Goal: Use online tool/utility: Utilize a website feature to perform a specific function

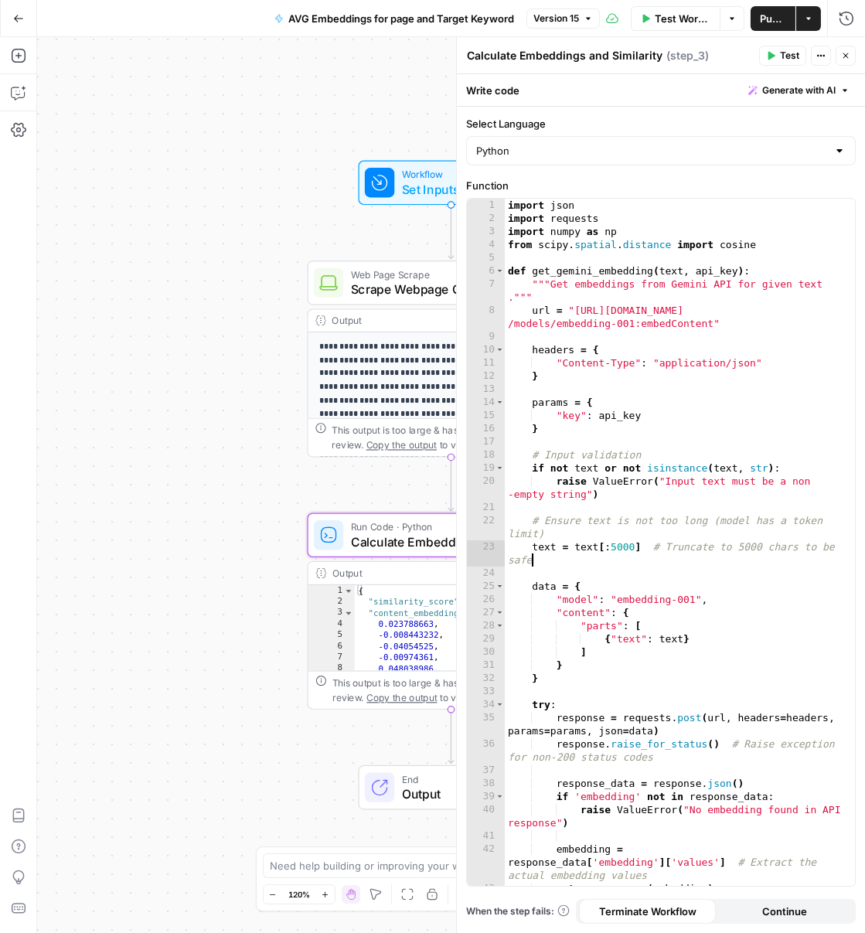
click at [9, 10] on button "Go Back" at bounding box center [19, 19] width 28 height 28
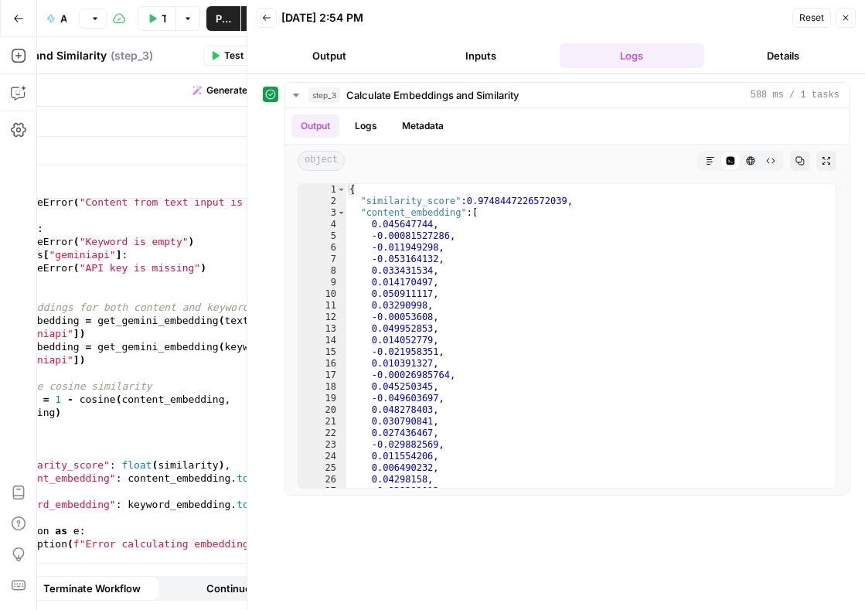
scroll to position [843, 0]
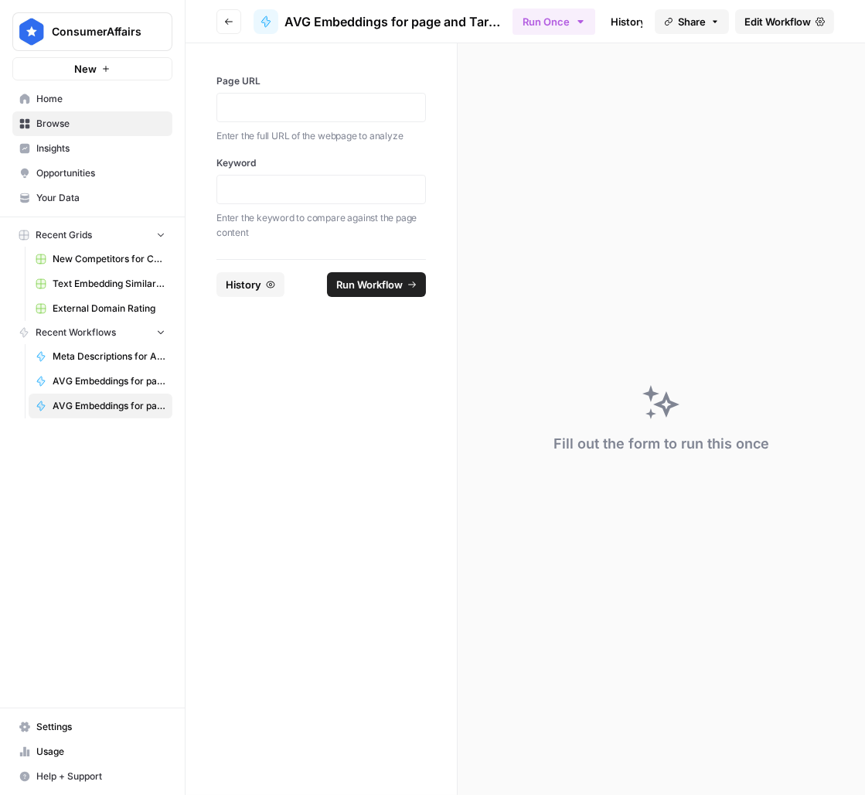
click at [85, 88] on link "Home" at bounding box center [92, 99] width 160 height 25
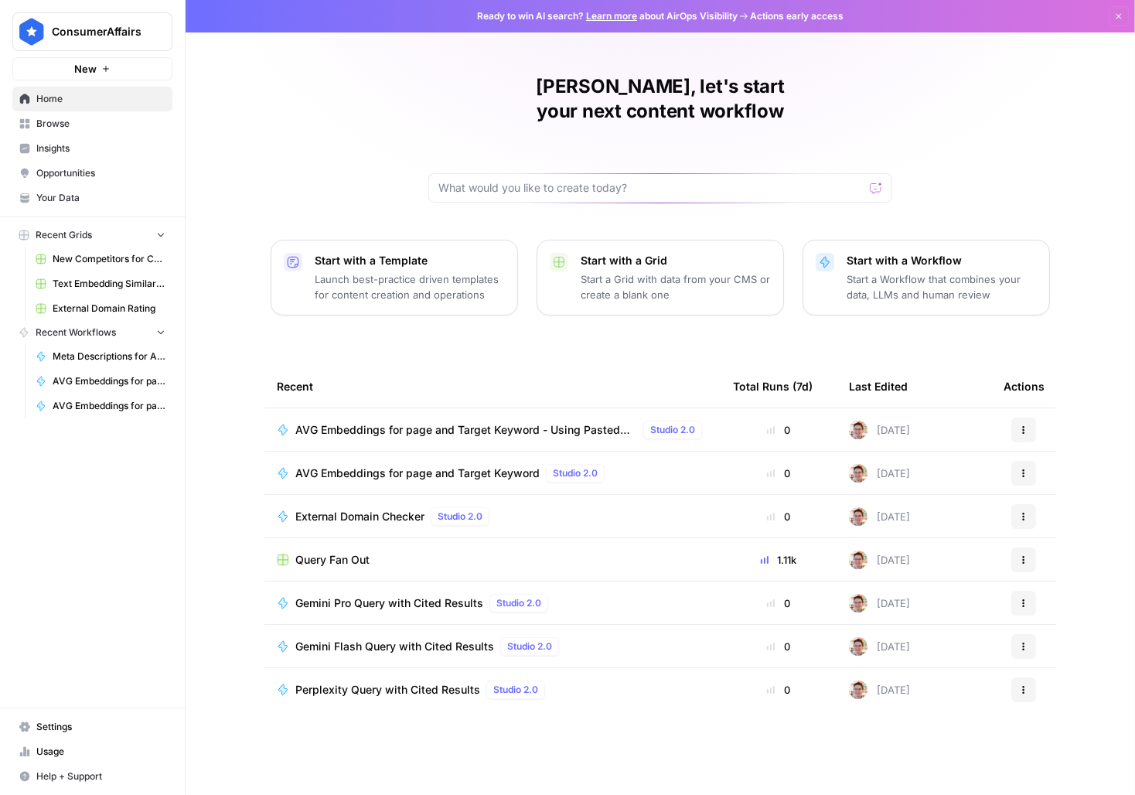
click at [437, 422] on span "AVG Embeddings for page and Target Keyword - Using Pasted page content" at bounding box center [466, 429] width 342 height 15
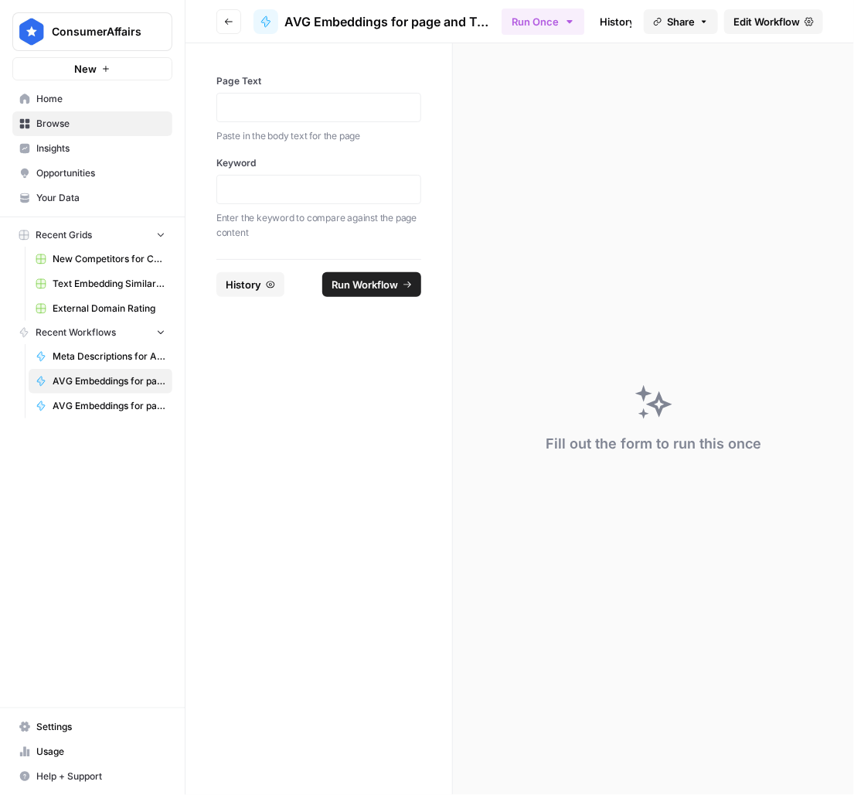
click at [182, 29] on icon "button" at bounding box center [187, 31] width 11 height 11
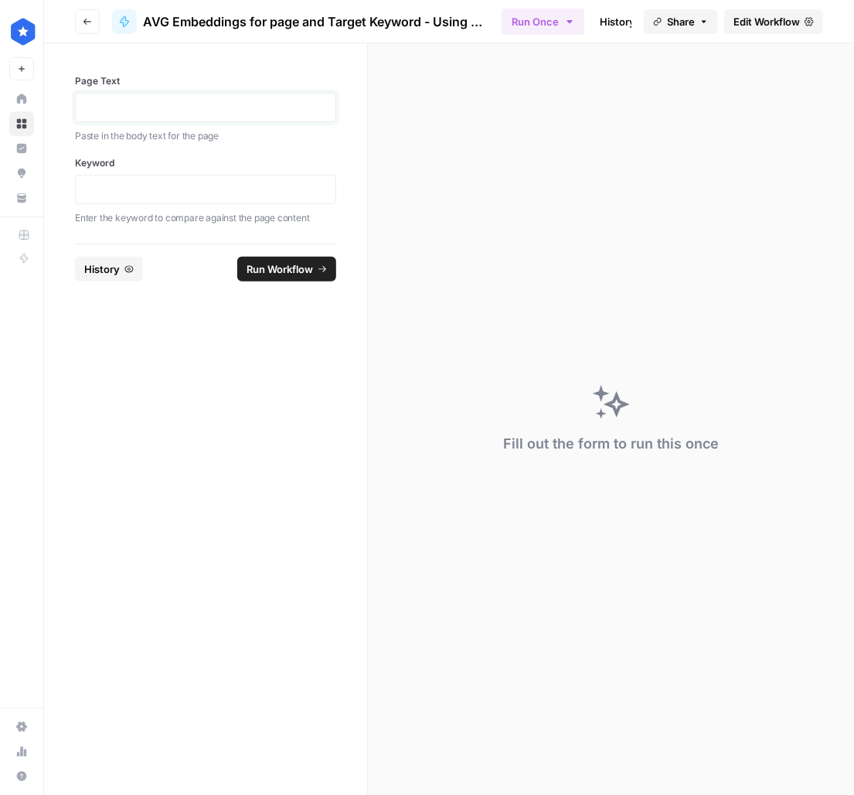
click at [123, 107] on p at bounding box center [205, 107] width 241 height 15
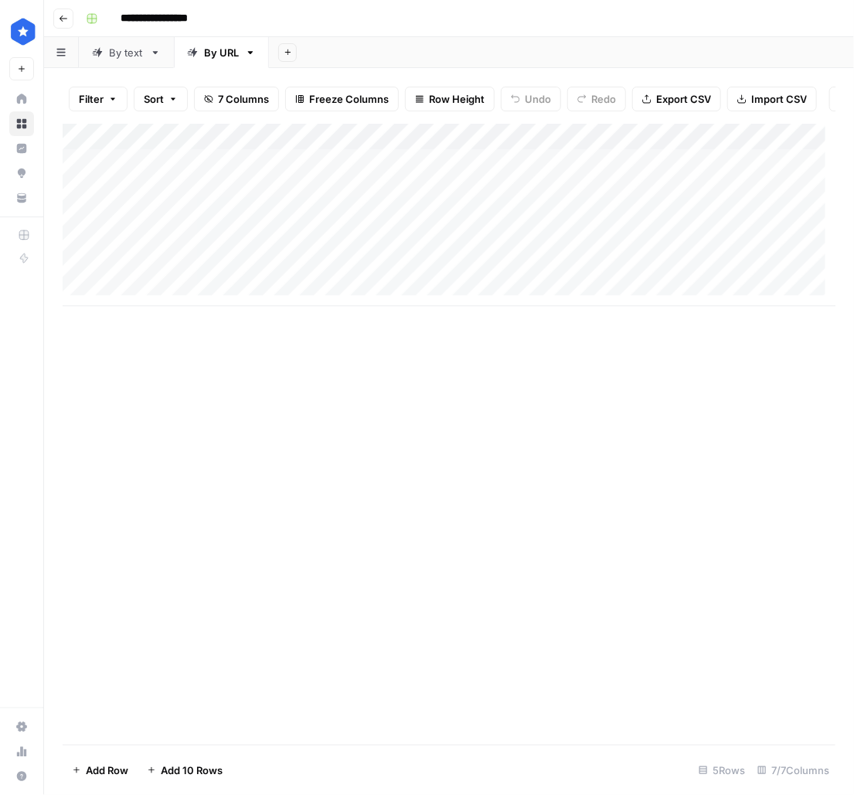
click at [263, 203] on div "Add Column" at bounding box center [449, 215] width 773 height 182
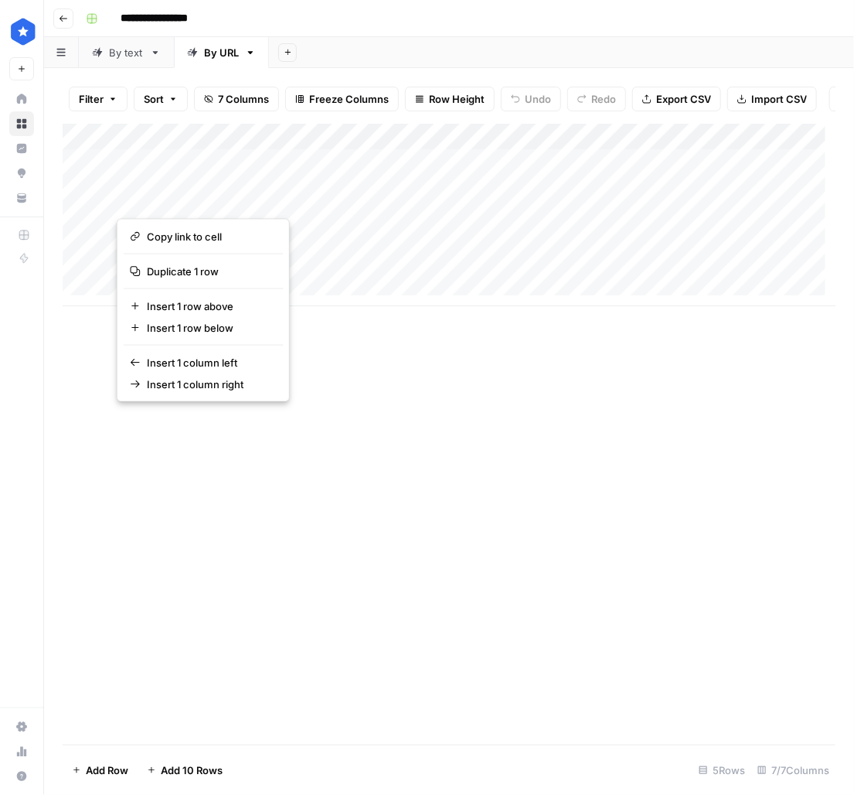
click at [123, 53] on div "By text" at bounding box center [126, 52] width 35 height 15
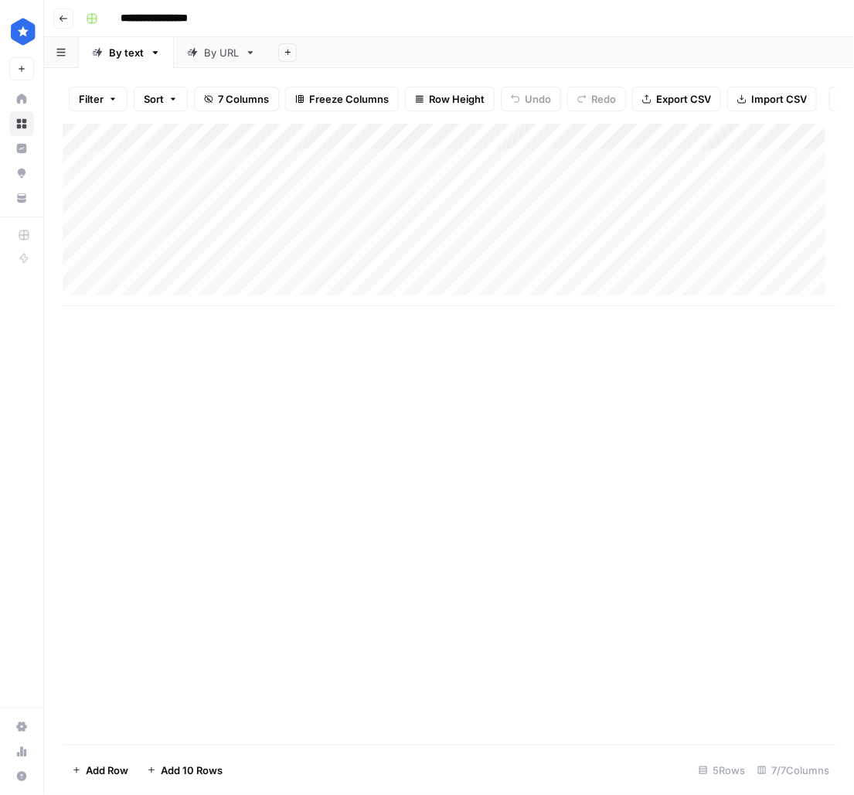
click at [225, 49] on div "By URL" at bounding box center [221, 52] width 35 height 15
click at [122, 55] on div "By text" at bounding box center [126, 52] width 35 height 15
click at [226, 52] on div "By URL" at bounding box center [221, 52] width 35 height 15
click at [162, 700] on div "Add Column" at bounding box center [449, 429] width 773 height 611
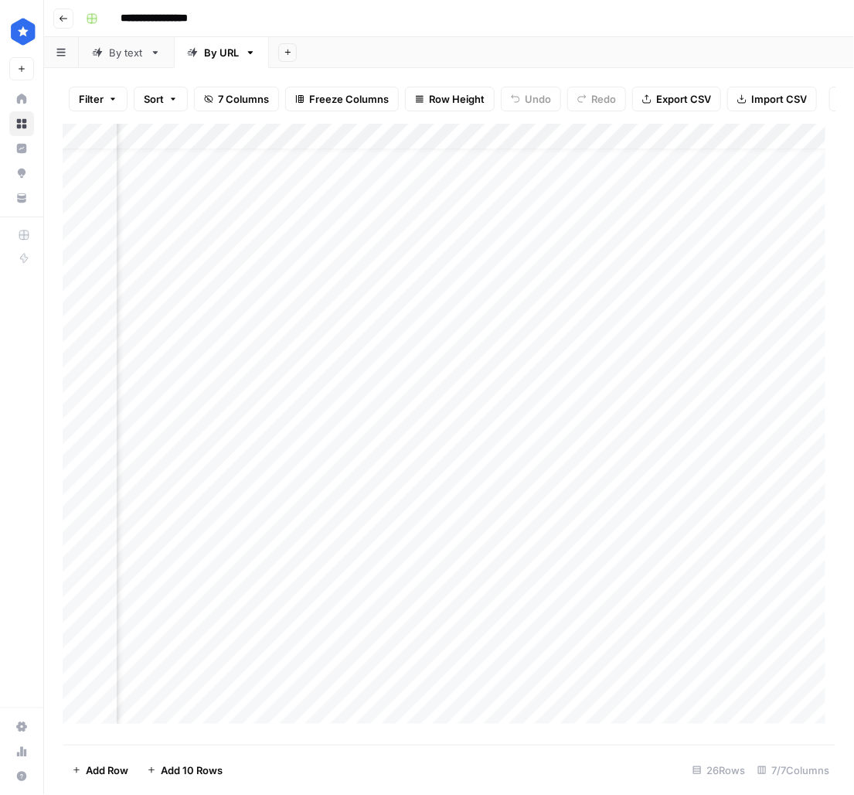
scroll to position [0, 405]
click at [125, 63] on link "By text" at bounding box center [126, 52] width 95 height 31
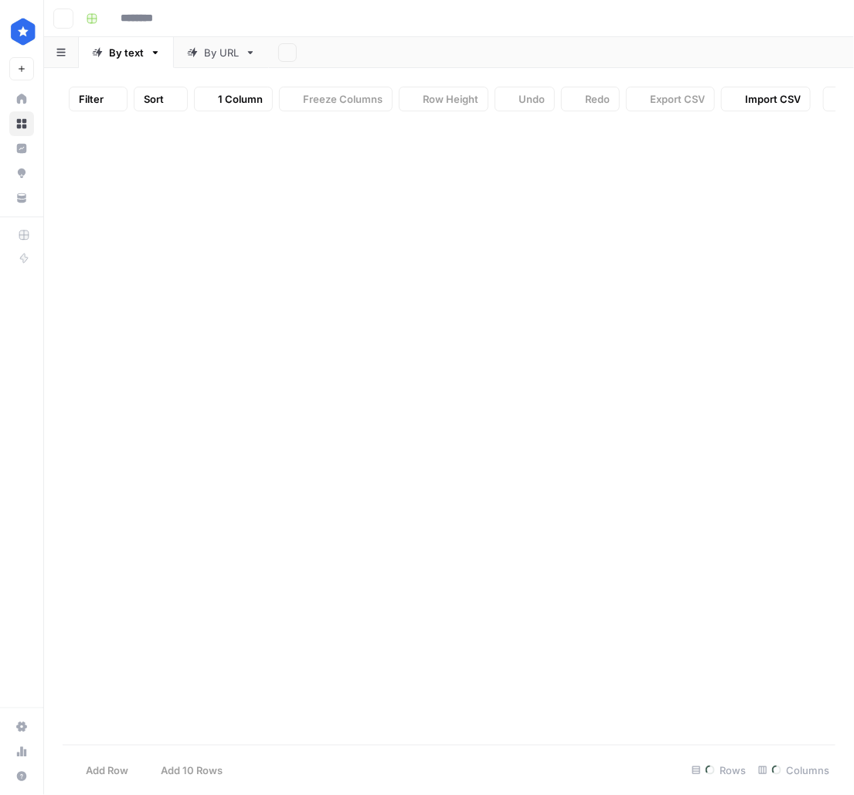
type input "**********"
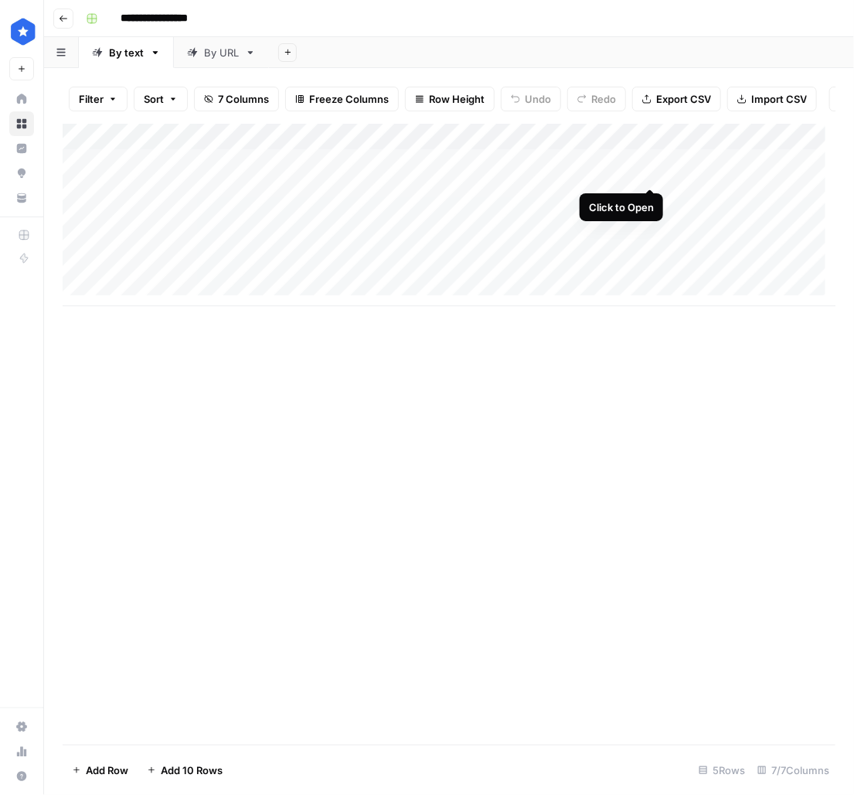
click at [646, 172] on div "Add Column" at bounding box center [449, 215] width 773 height 182
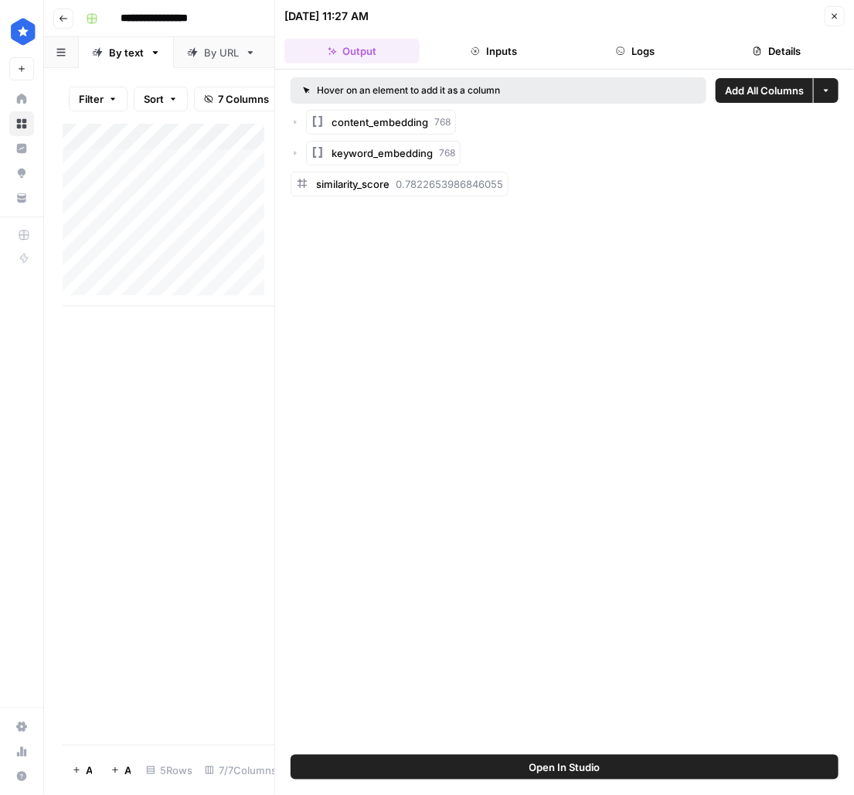
click at [635, 56] on button "Logs" at bounding box center [635, 51] width 135 height 25
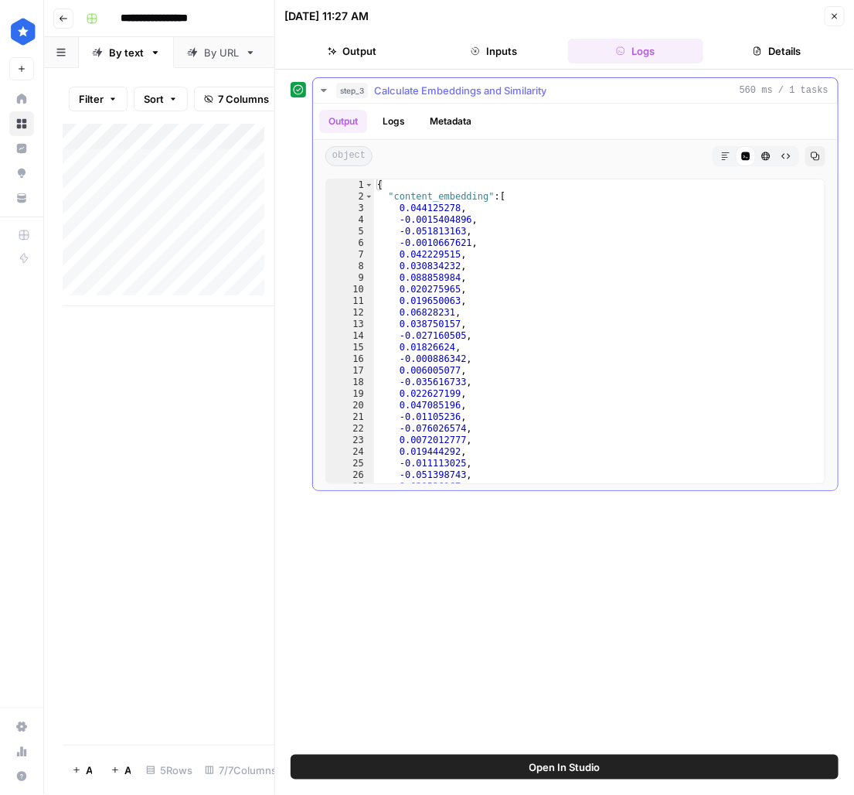
click at [379, 118] on button "Logs" at bounding box center [393, 121] width 41 height 23
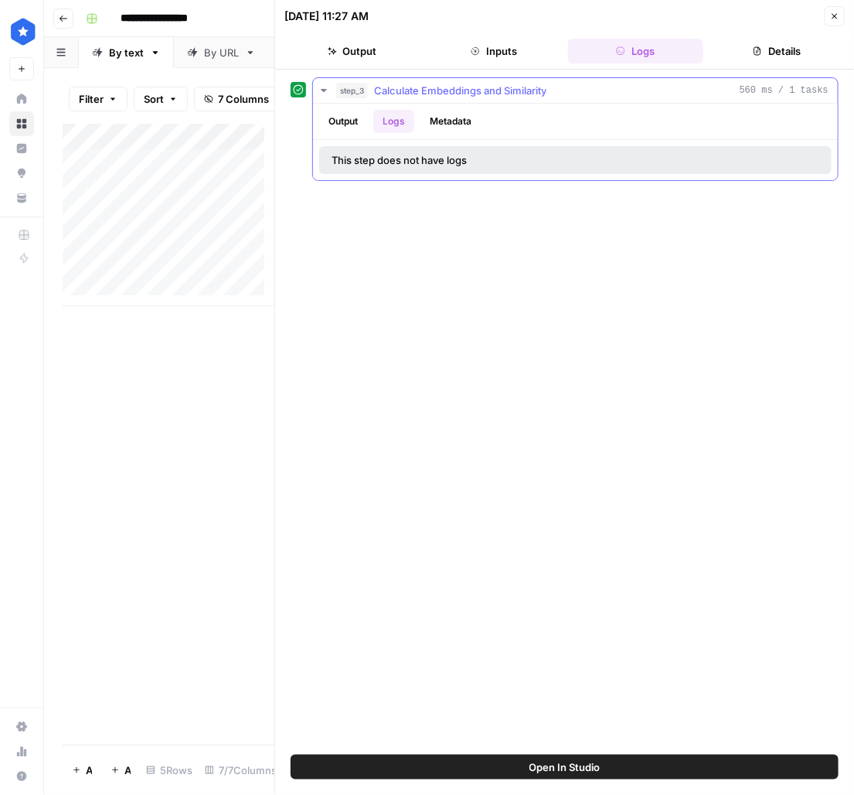
click at [351, 120] on button "Output" at bounding box center [343, 121] width 48 height 23
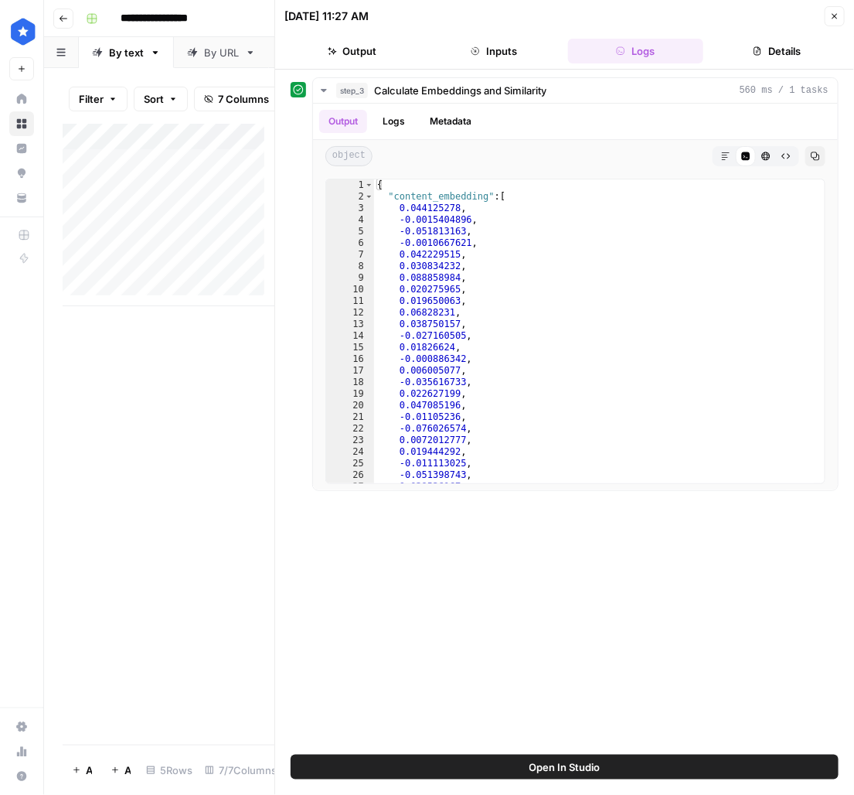
click at [772, 49] on button "Details" at bounding box center [777, 51] width 135 height 25
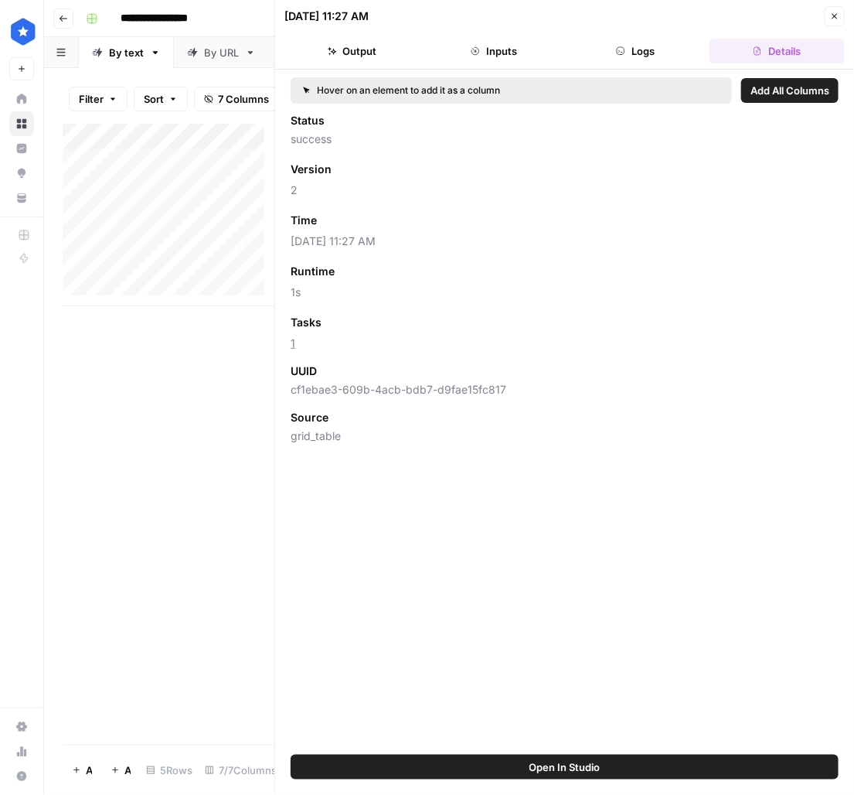
click at [844, 19] on button "Close" at bounding box center [835, 16] width 20 height 20
